Goal: Information Seeking & Learning: Learn about a topic

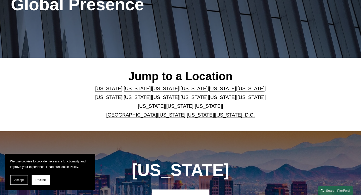
scroll to position [83, 0]
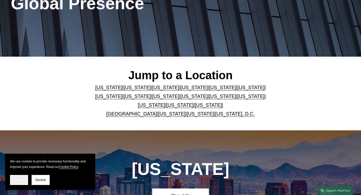
click at [14, 180] on span "Accept" at bounding box center [19, 180] width 10 height 4
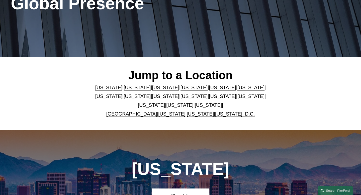
click at [166, 105] on link "Pennsylvania" at bounding box center [179, 105] width 27 height 6
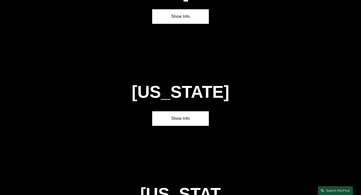
scroll to position [1541, 0]
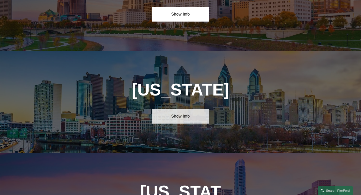
click at [182, 109] on link "Show Info" at bounding box center [180, 116] width 57 height 15
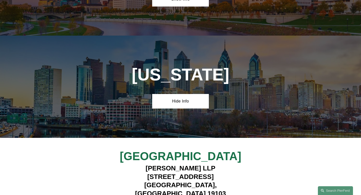
scroll to position [1559, 0]
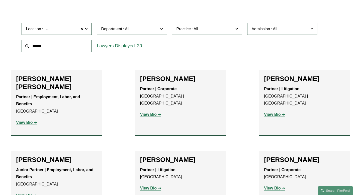
scroll to position [146, 0]
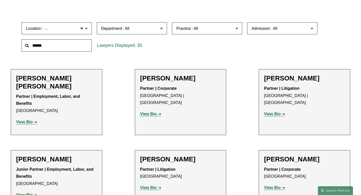
click at [152, 112] on strong "View Bio" at bounding box center [148, 114] width 17 height 4
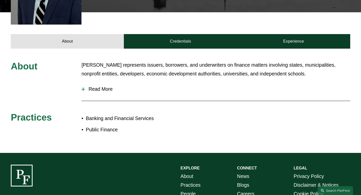
scroll to position [193, 0]
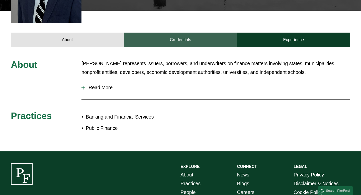
click at [170, 33] on link "Credentials" at bounding box center [180, 40] width 113 height 15
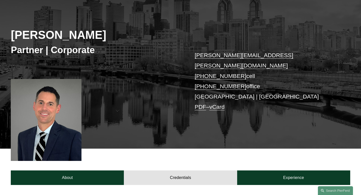
scroll to position [0, 0]
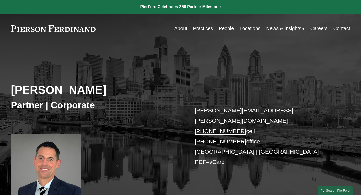
click at [223, 29] on link "People" at bounding box center [226, 29] width 15 height 10
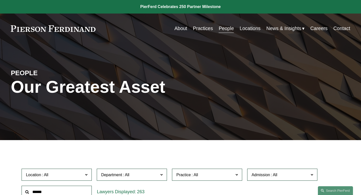
click at [321, 30] on link "Careers" at bounding box center [318, 29] width 17 height 10
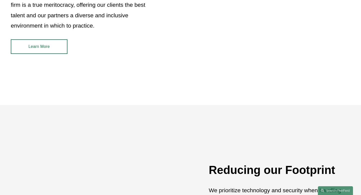
scroll to position [541, 0]
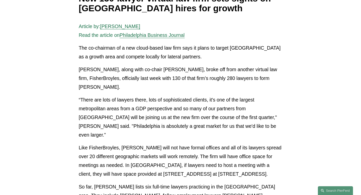
scroll to position [112, 0]
